Goal: Task Accomplishment & Management: Manage account settings

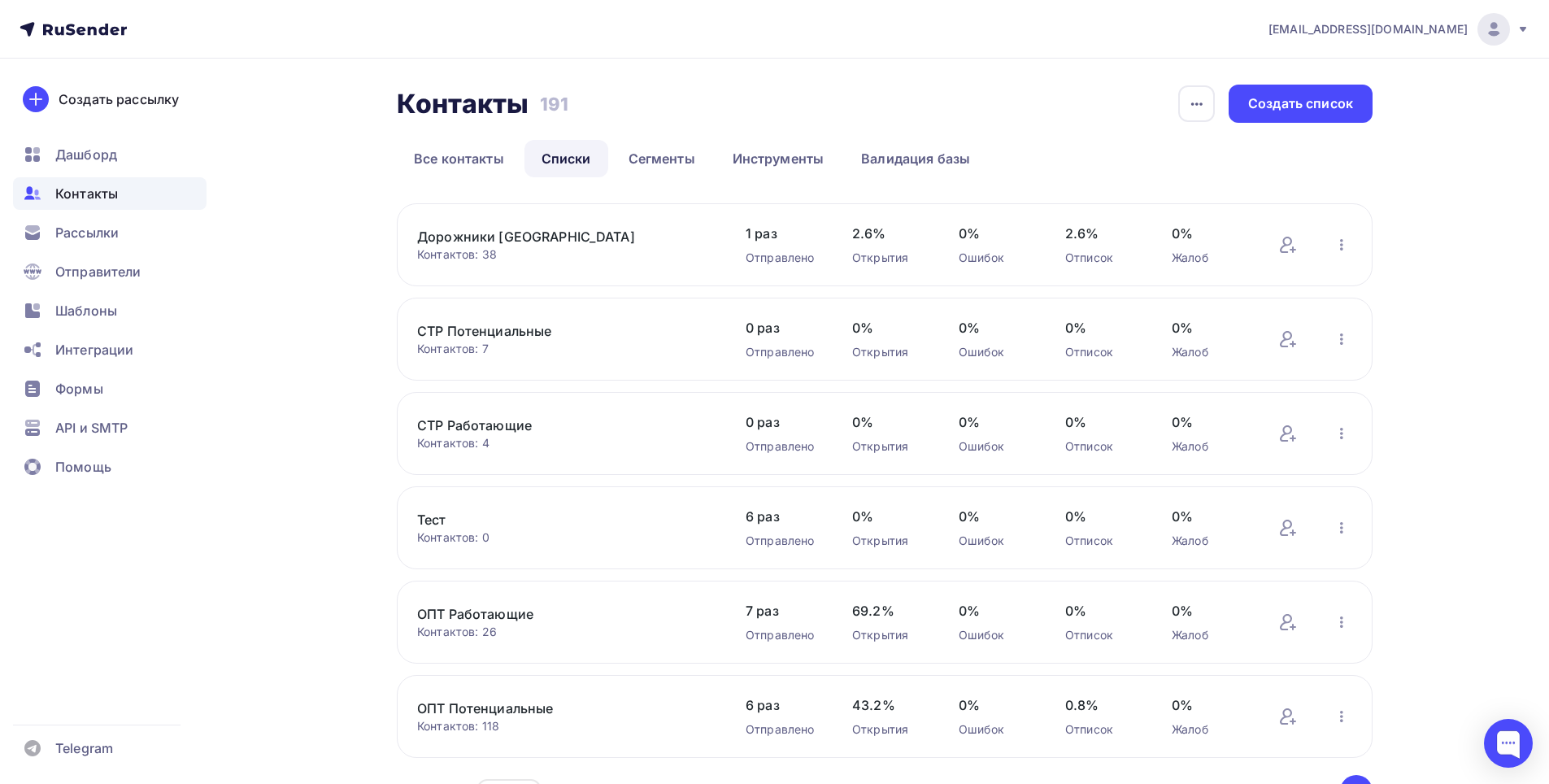
click at [599, 715] on link "ОПТ Потенциальные" at bounding box center [556, 708] width 277 height 20
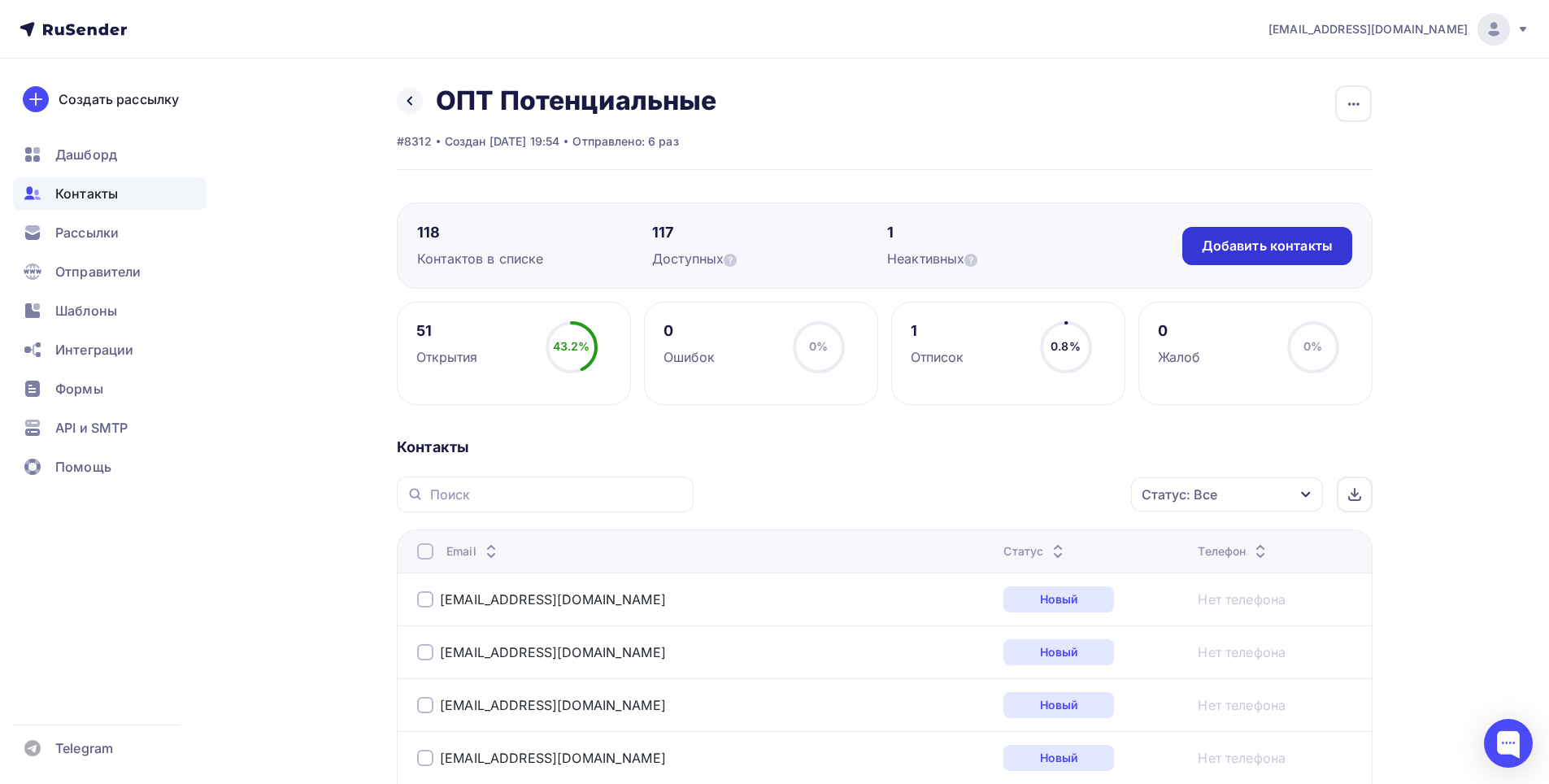
click at [1250, 241] on div "Добавить контакты" at bounding box center [1268, 246] width 131 height 19
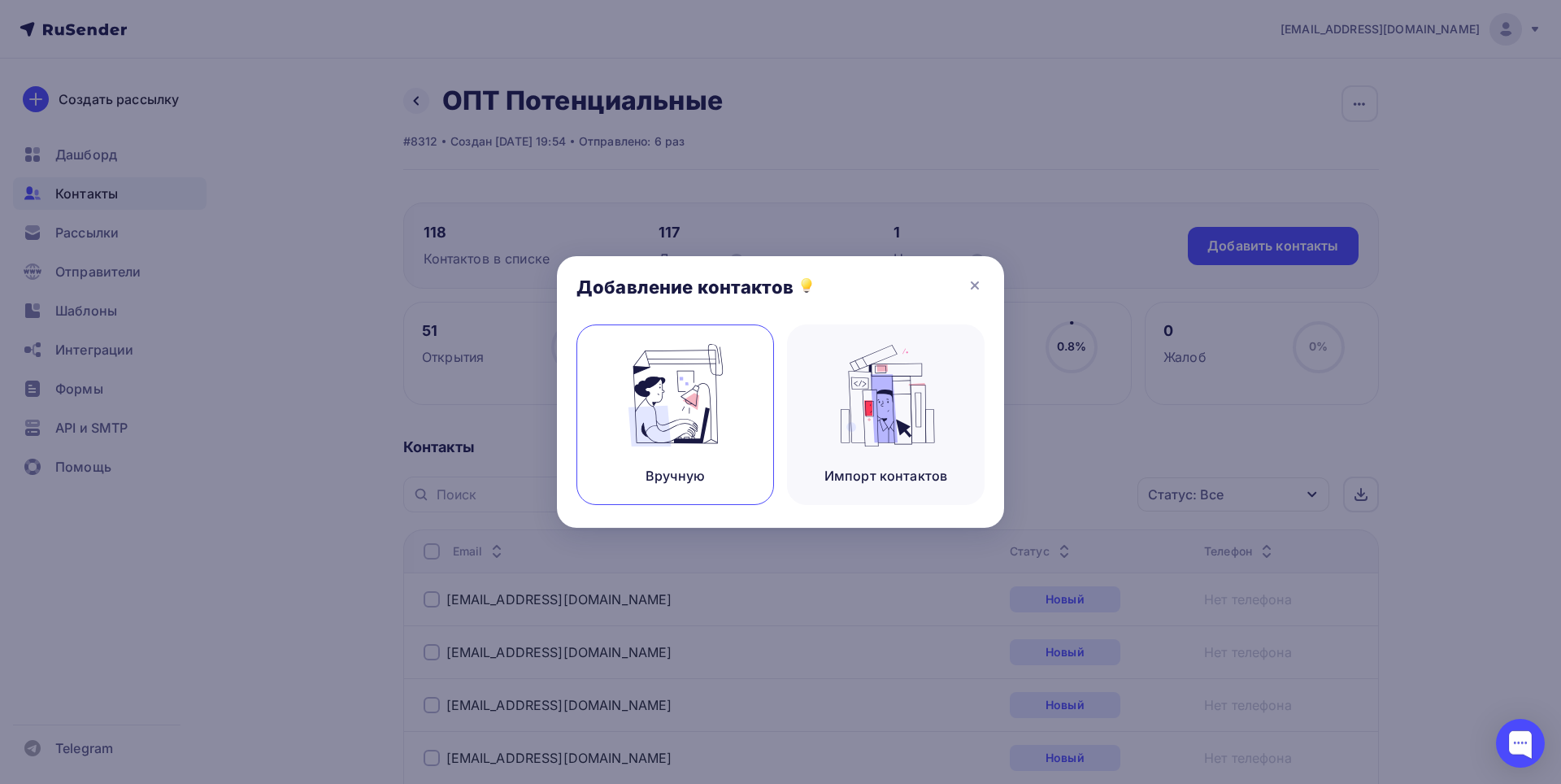
click at [670, 406] on img at bounding box center [676, 395] width 109 height 103
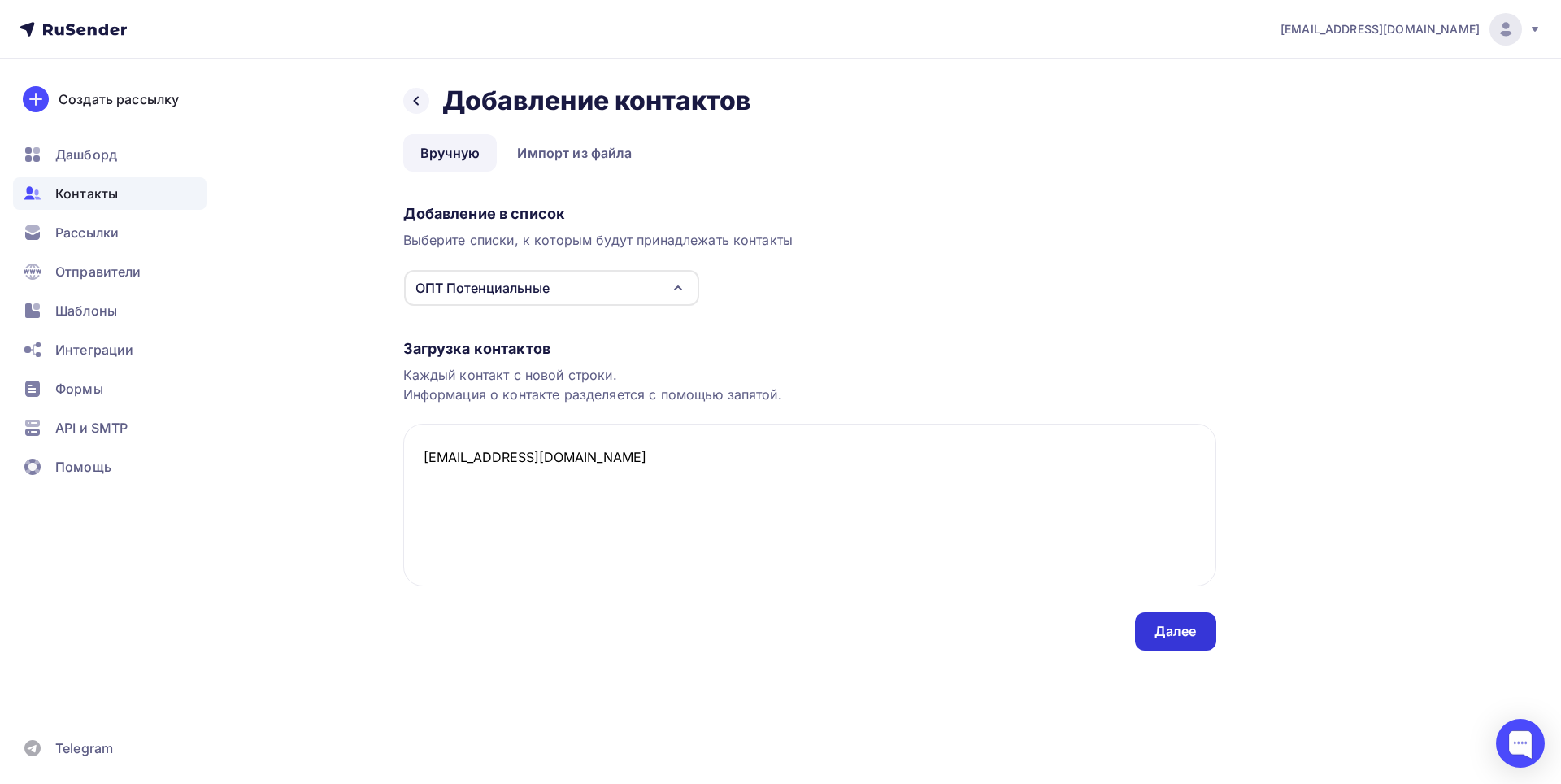
type textarea "[EMAIL_ADDRESS][DOMAIN_NAME]"
click at [1163, 631] on div "Далее" at bounding box center [1175, 630] width 42 height 19
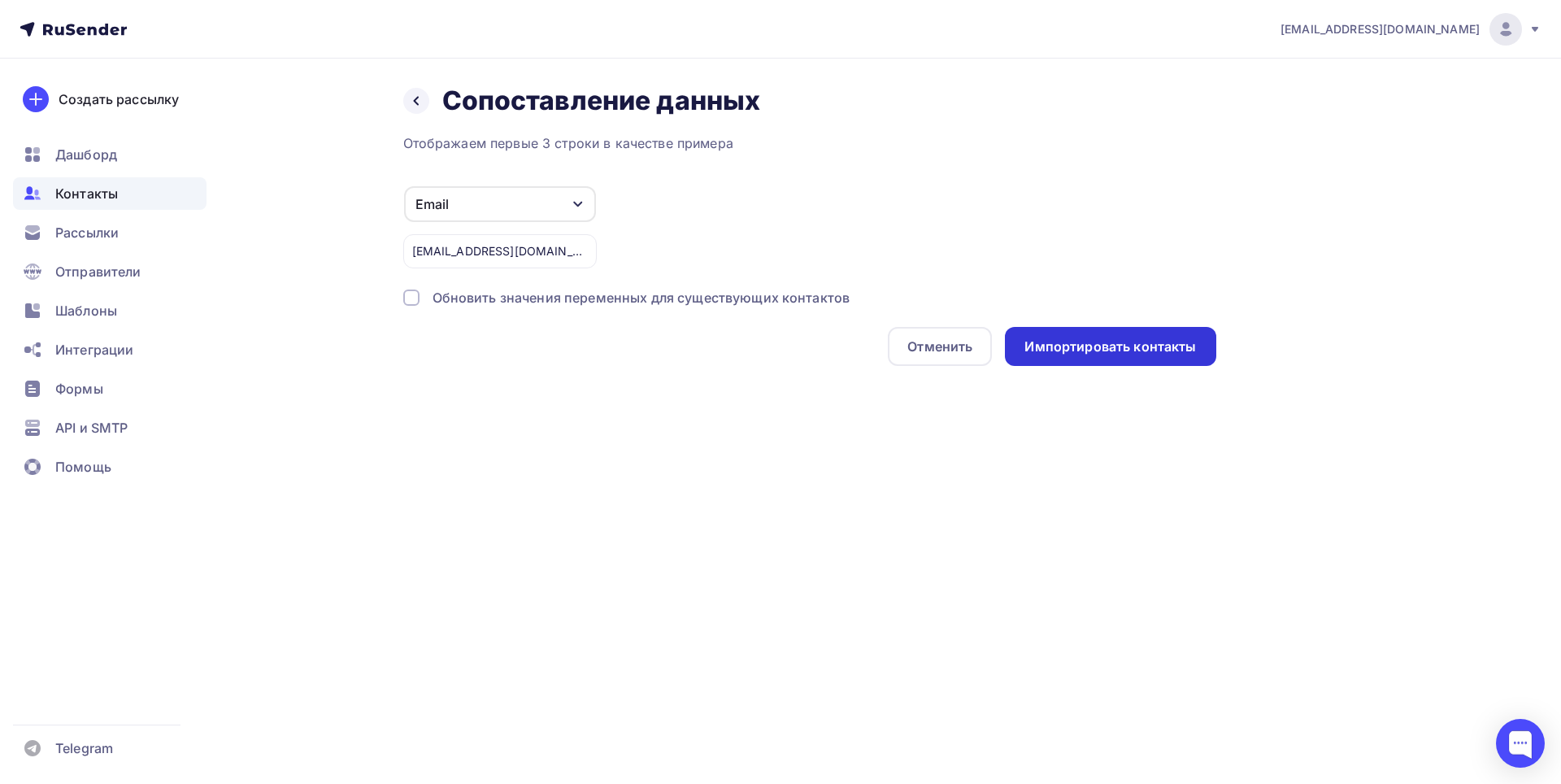
click at [1053, 340] on div "Импортировать контакты" at bounding box center [1110, 346] width 171 height 19
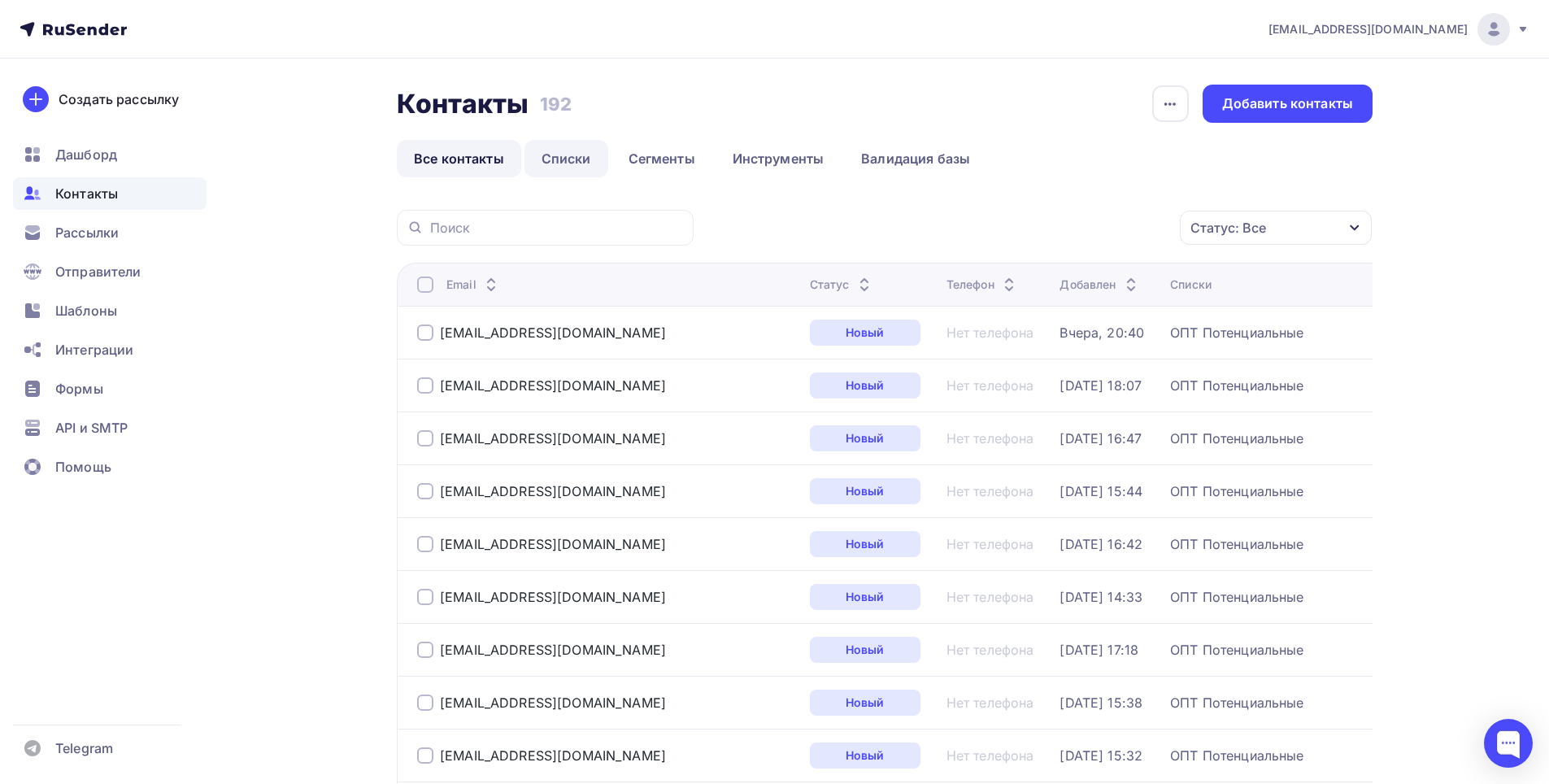
click at [555, 163] on link "Списки" at bounding box center [566, 159] width 84 height 38
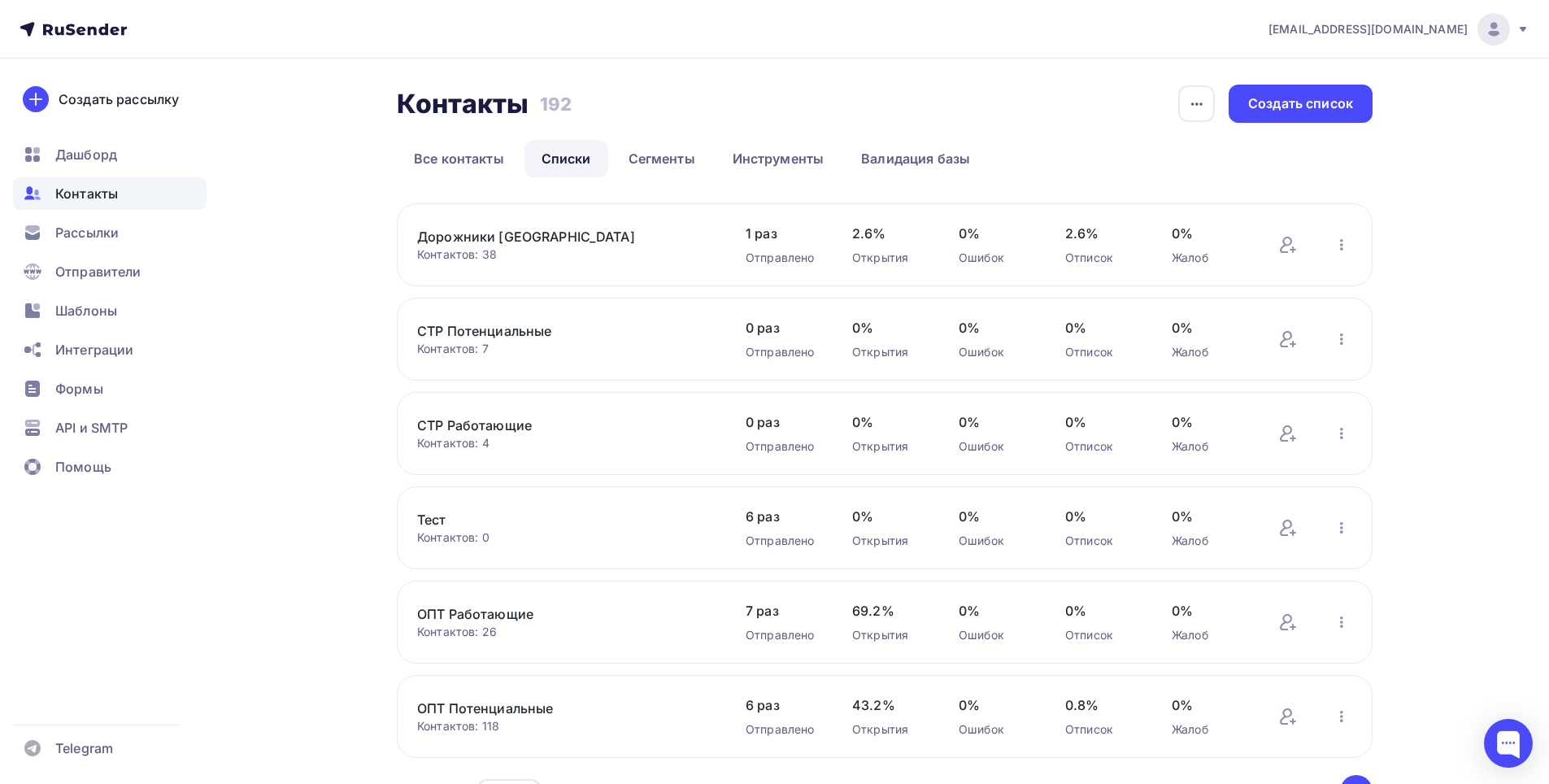
scroll to position [100, 0]
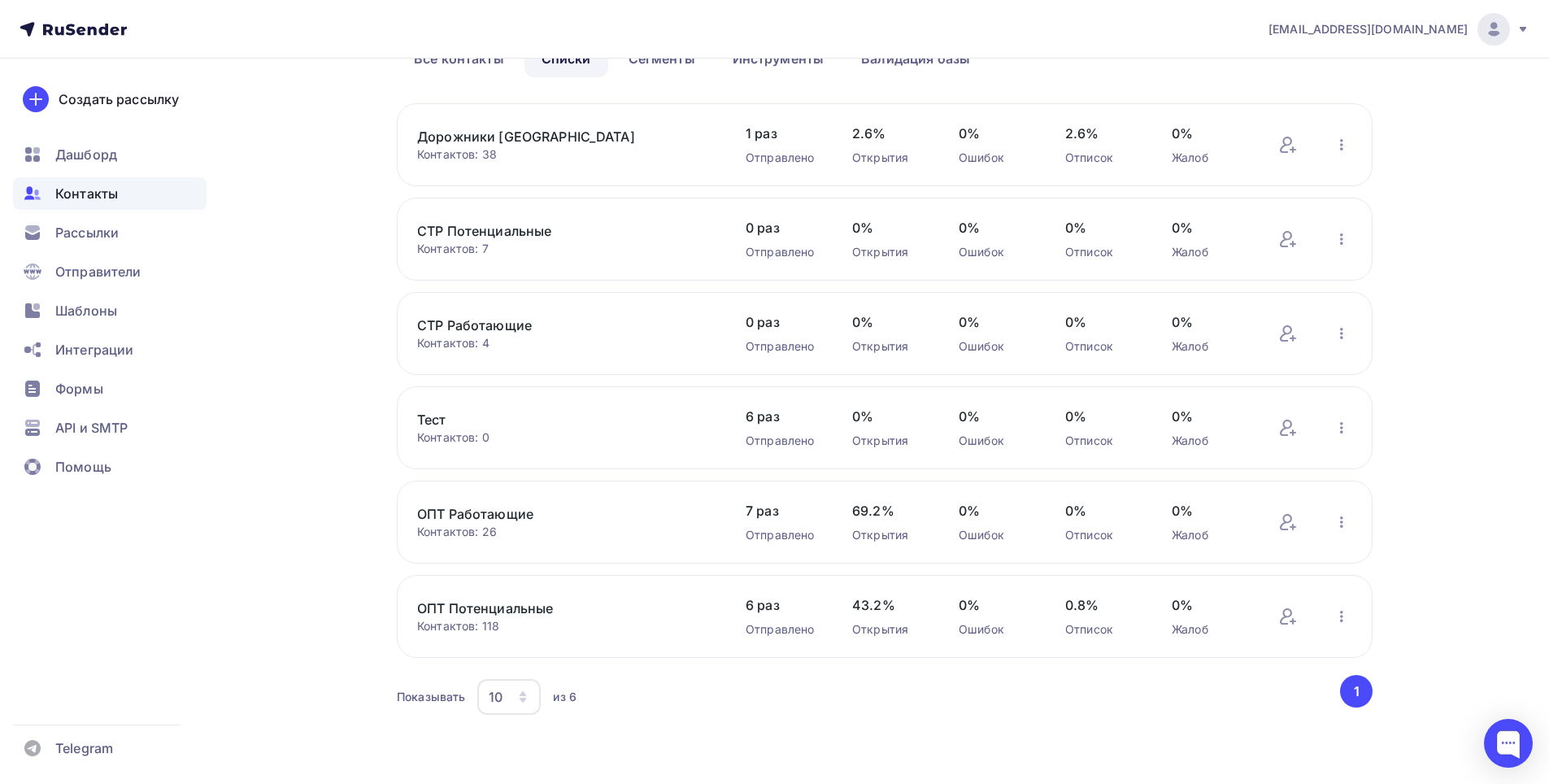
click at [589, 617] on link "ОПТ Потенциальные" at bounding box center [556, 608] width 277 height 20
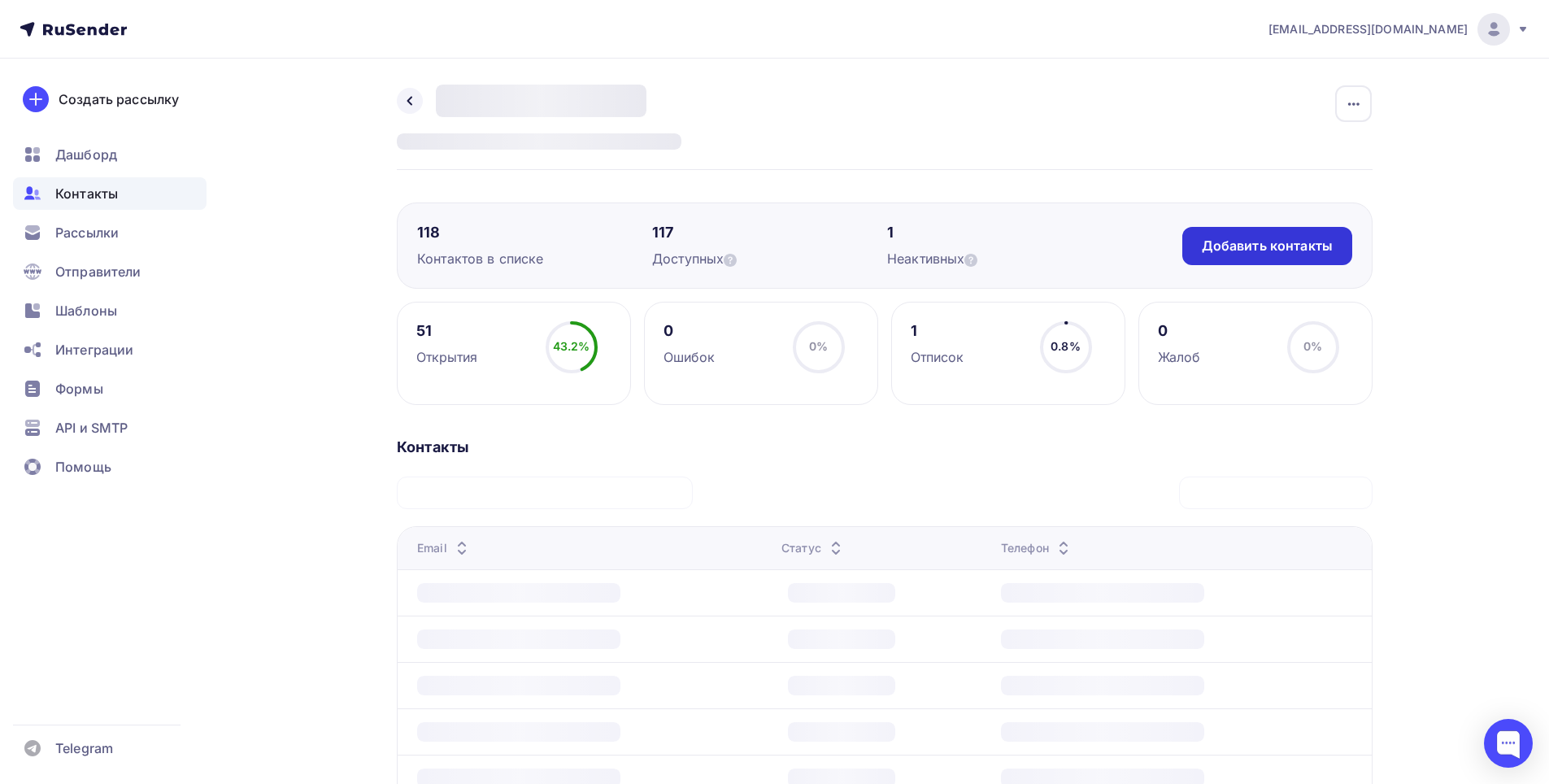
click at [1253, 247] on div "Добавить контакты" at bounding box center [1268, 246] width 131 height 19
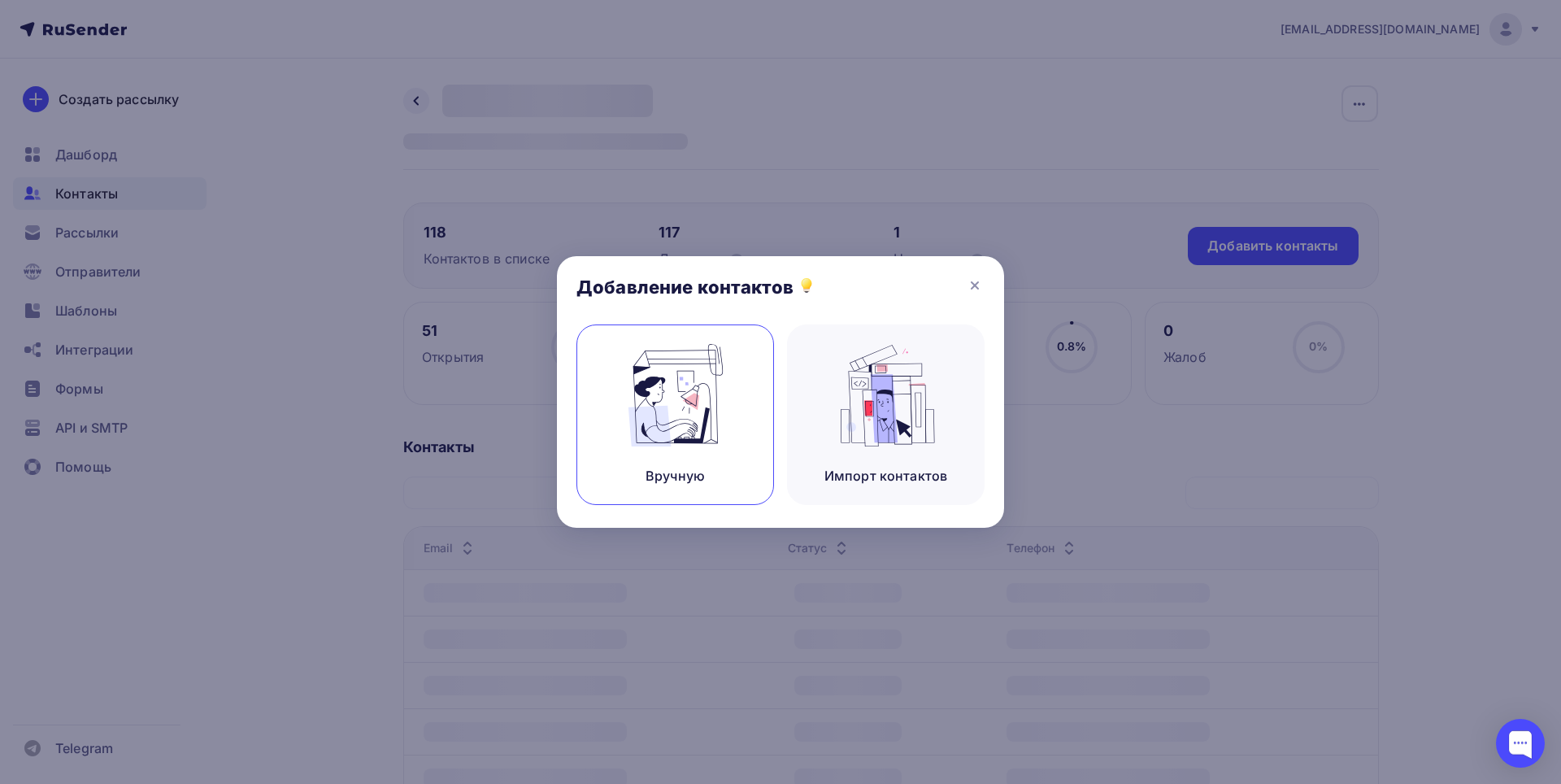
click at [657, 412] on img at bounding box center [676, 395] width 109 height 103
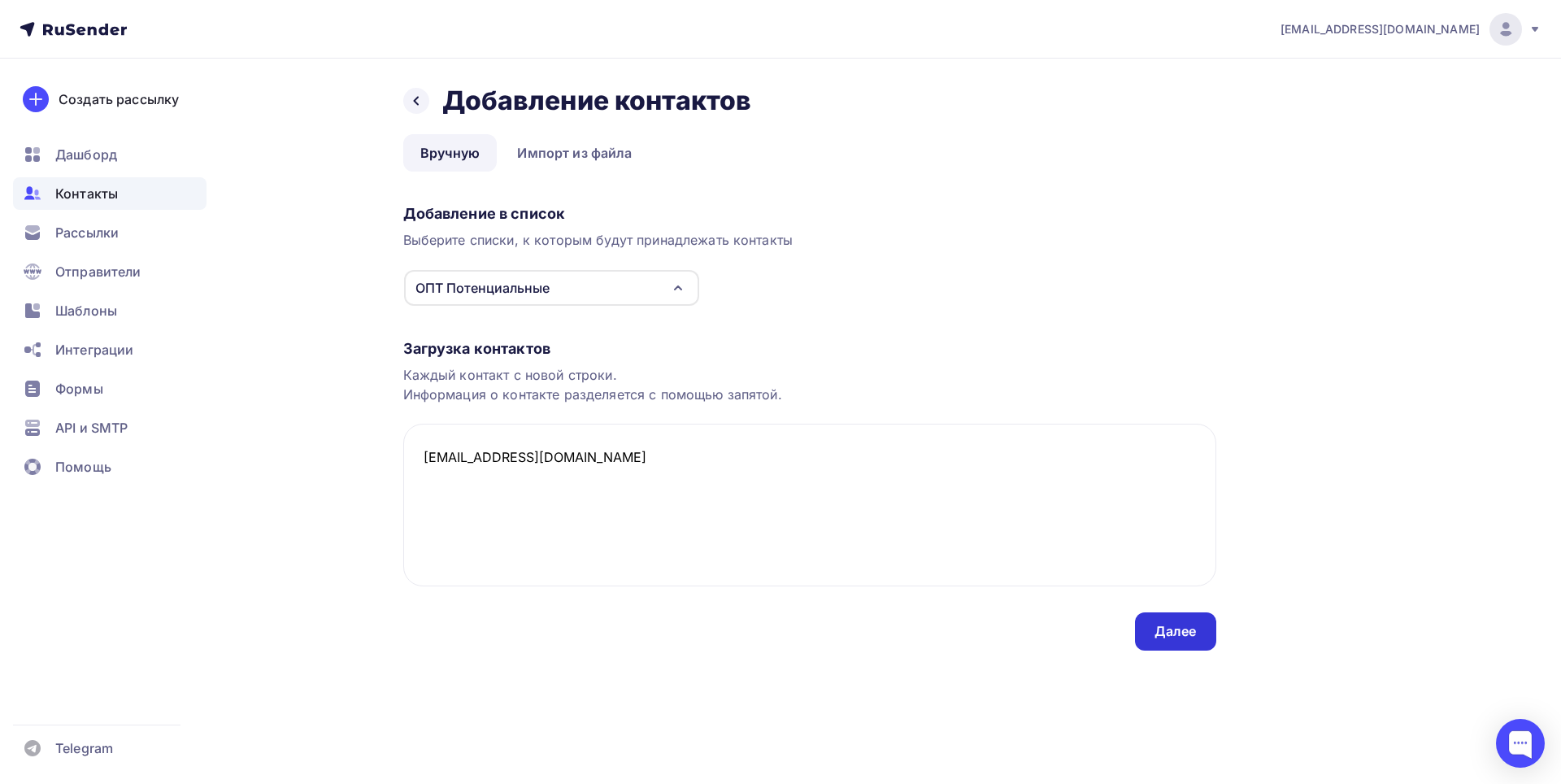
type textarea "[EMAIL_ADDRESS][DOMAIN_NAME]"
click at [1174, 629] on div "Далее" at bounding box center [1175, 630] width 42 height 19
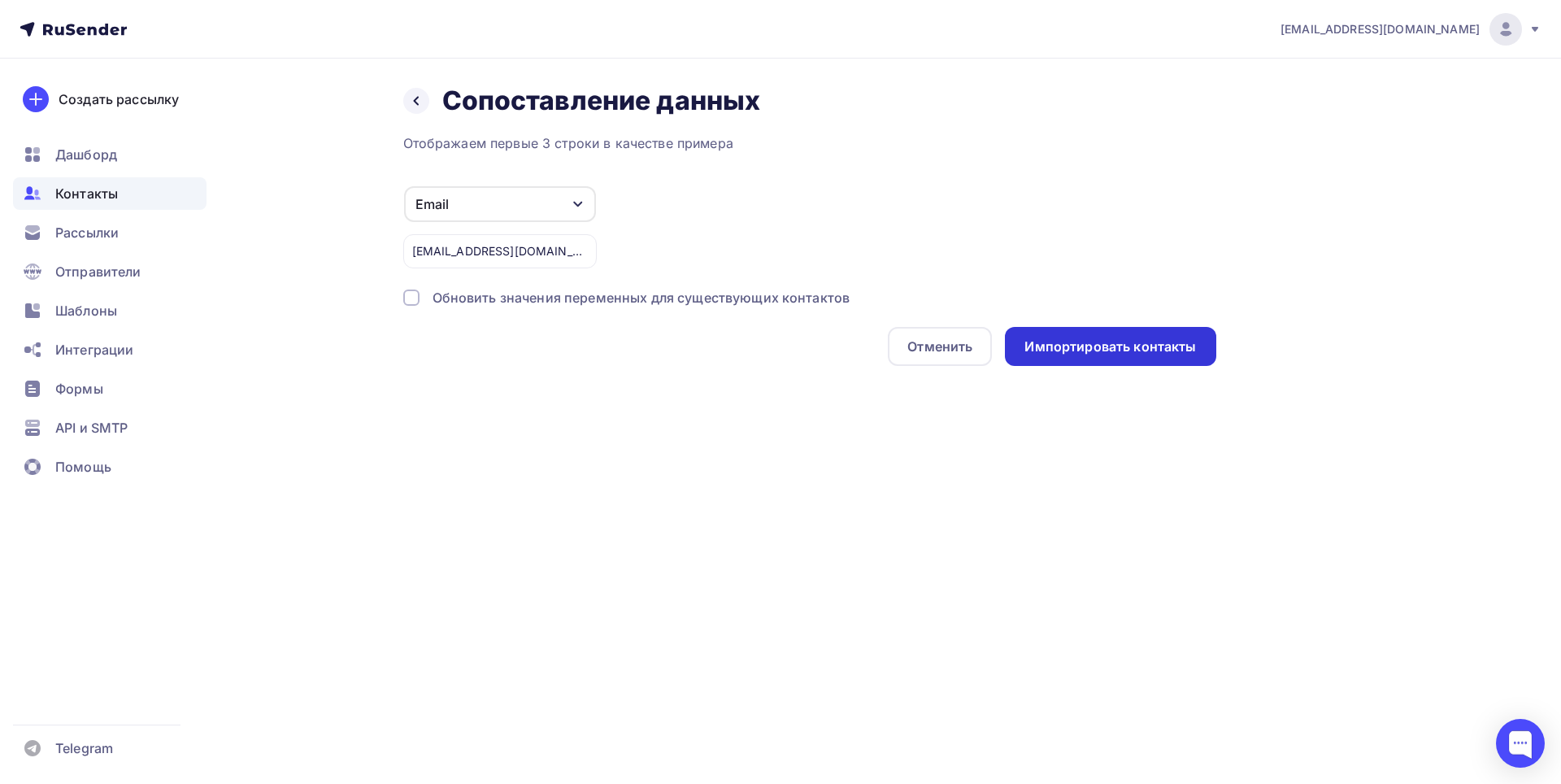
click at [1116, 348] on div "Импортировать контакты" at bounding box center [1110, 346] width 171 height 19
